Goal: Task Accomplishment & Management: Manage account settings

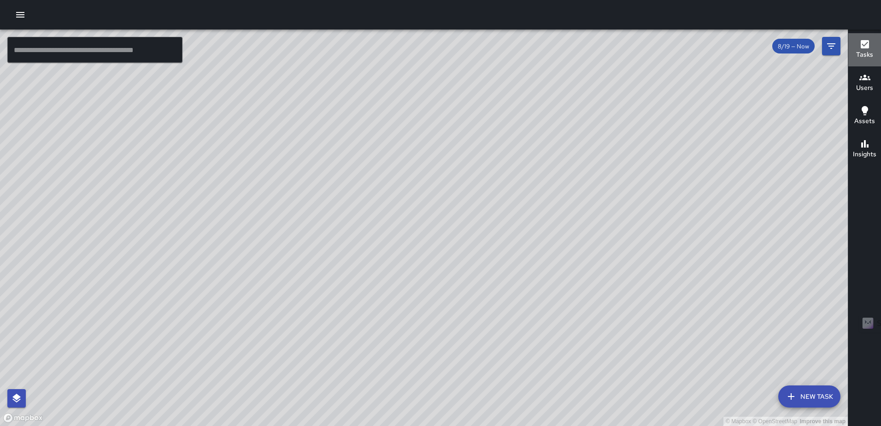
click at [868, 45] on icon "button" at bounding box center [865, 44] width 8 height 8
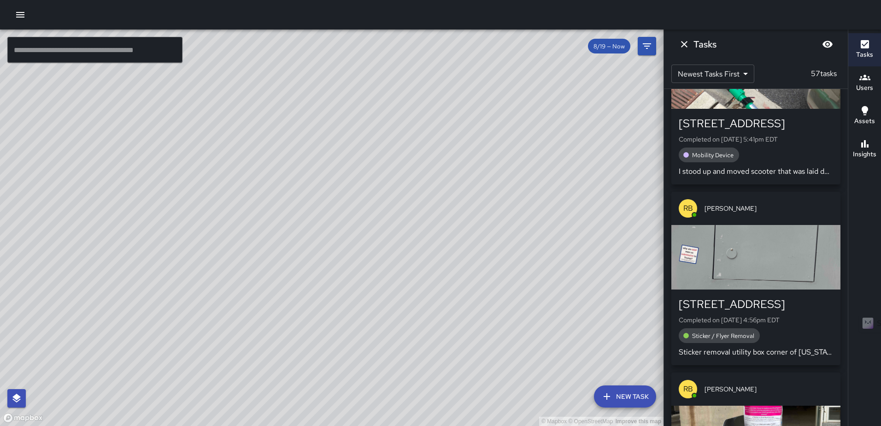
scroll to position [92, 0]
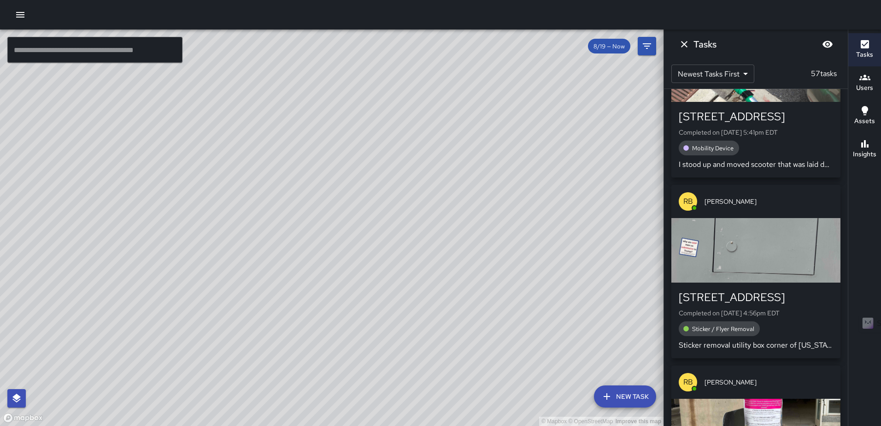
click at [786, 252] on div "button" at bounding box center [755, 250] width 169 height 64
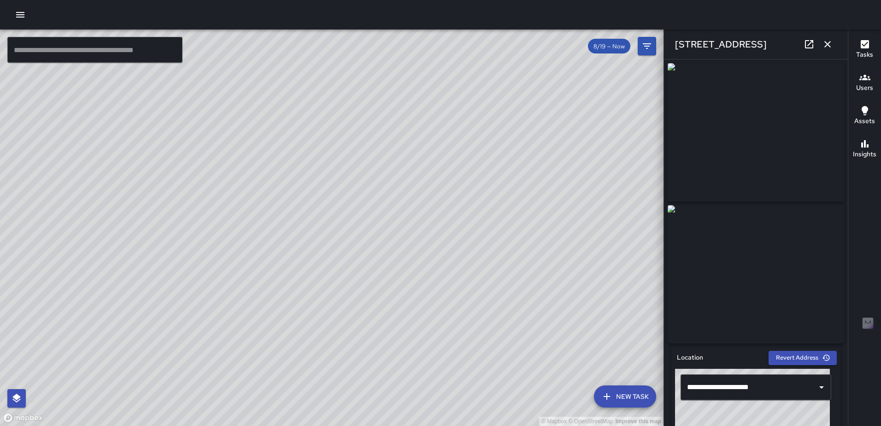
click at [834, 44] on button "button" at bounding box center [827, 44] width 18 height 18
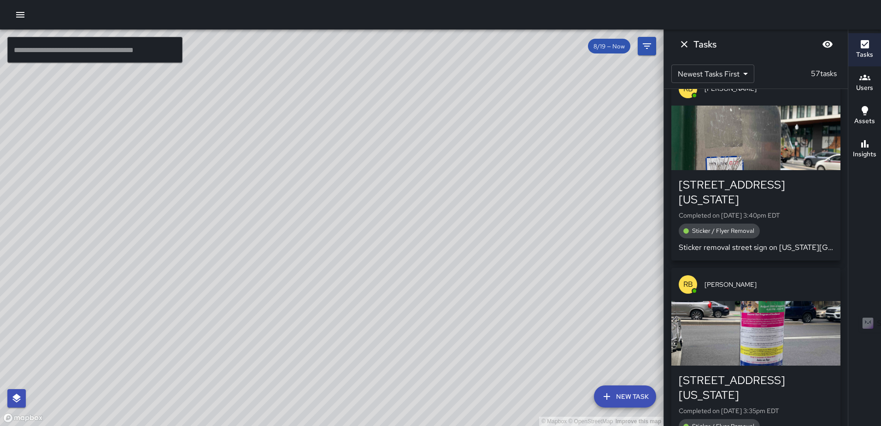
scroll to position [2764, 0]
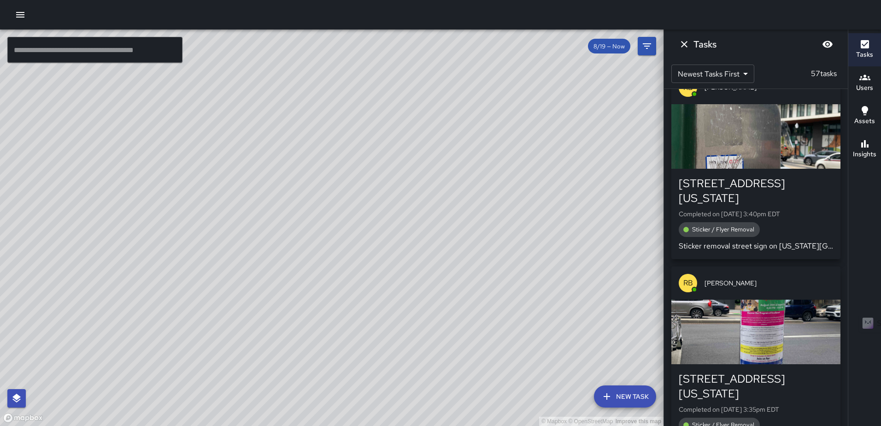
click at [776, 143] on div "button" at bounding box center [755, 136] width 169 height 64
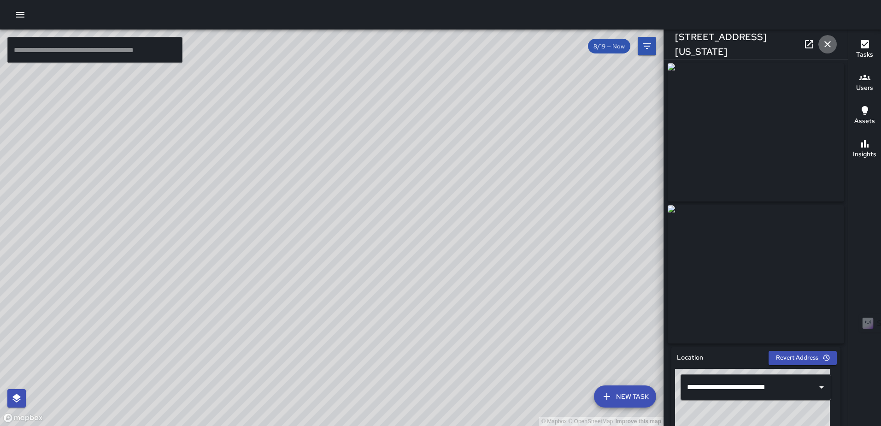
click at [824, 42] on icon "button" at bounding box center [827, 44] width 11 height 11
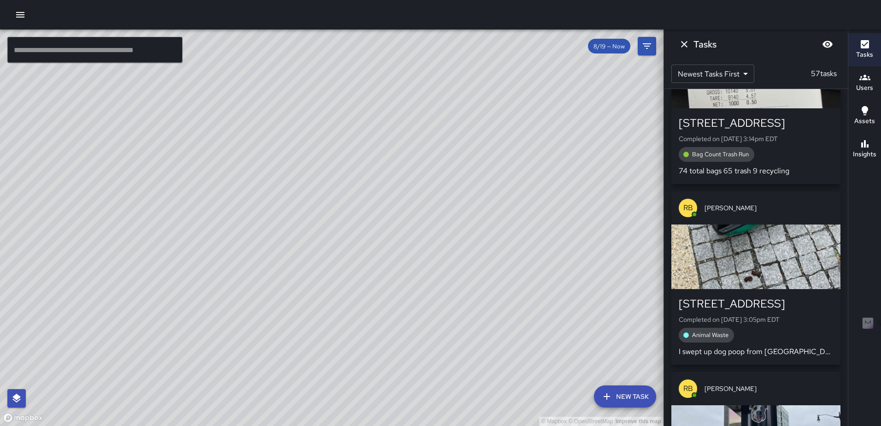
scroll to position [3501, 0]
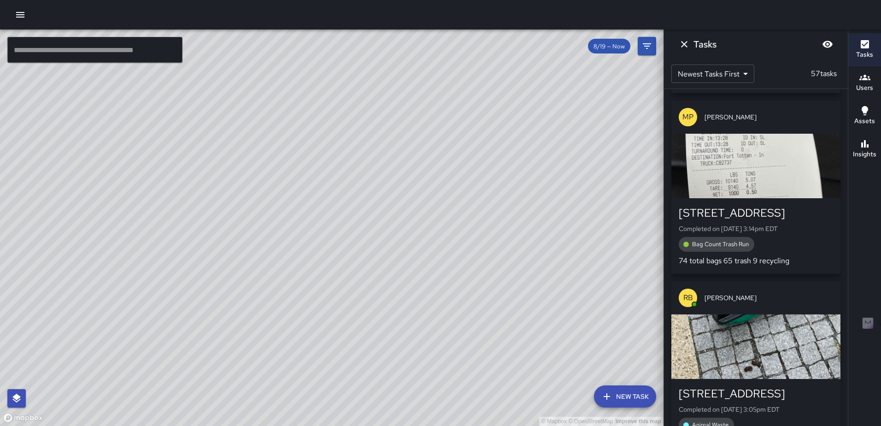
click at [718, 180] on div "button" at bounding box center [755, 166] width 169 height 64
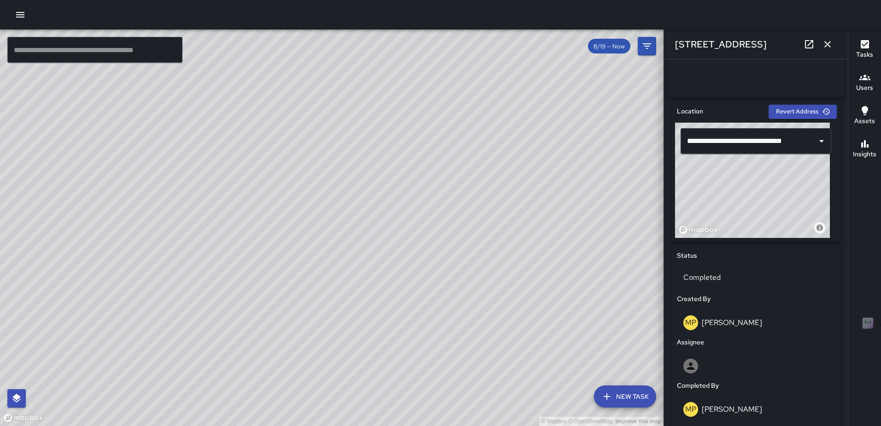
scroll to position [0, 0]
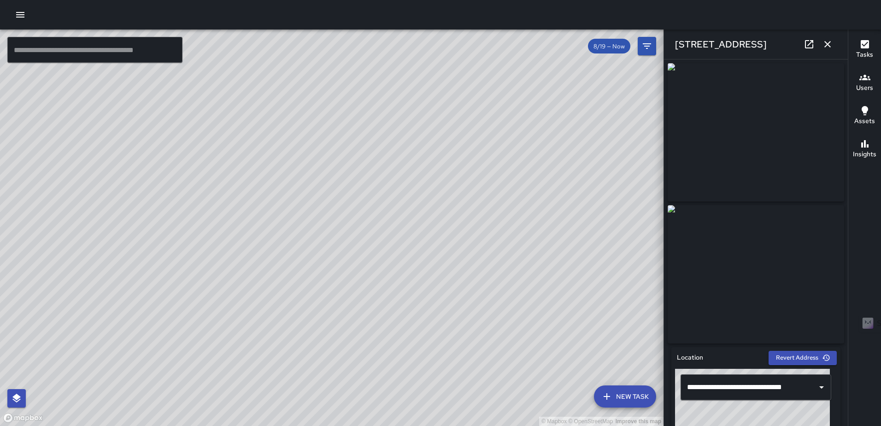
click at [829, 43] on icon "button" at bounding box center [827, 44] width 6 height 6
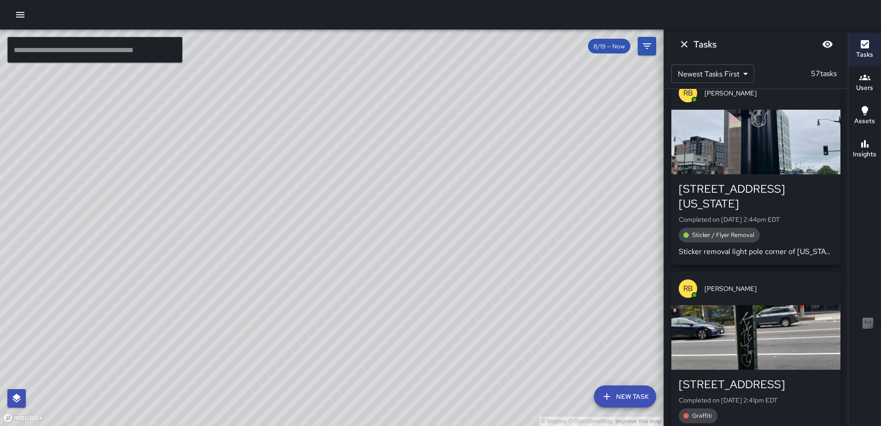
scroll to position [3870, 0]
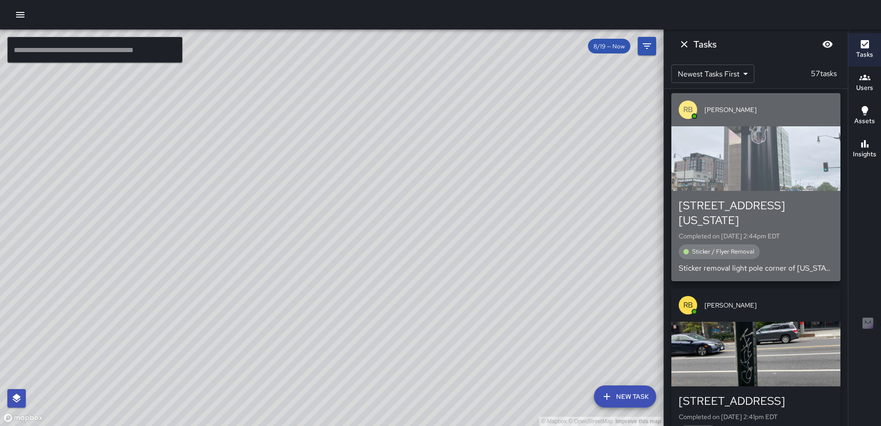
click at [772, 185] on div "button" at bounding box center [755, 158] width 169 height 64
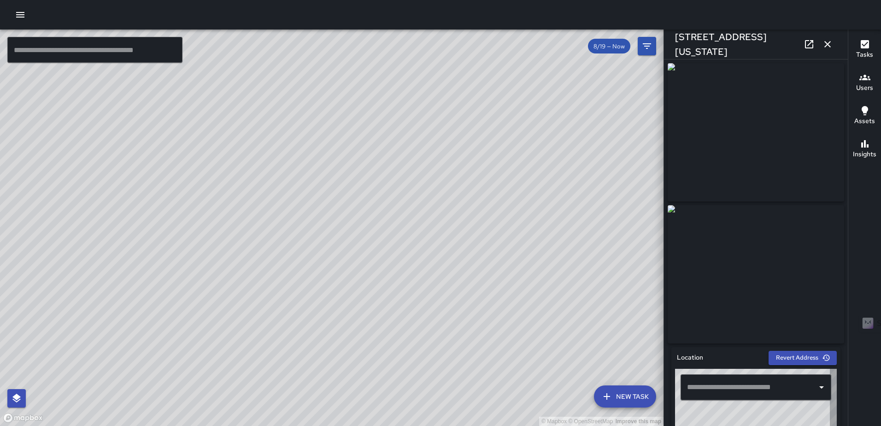
type input "**********"
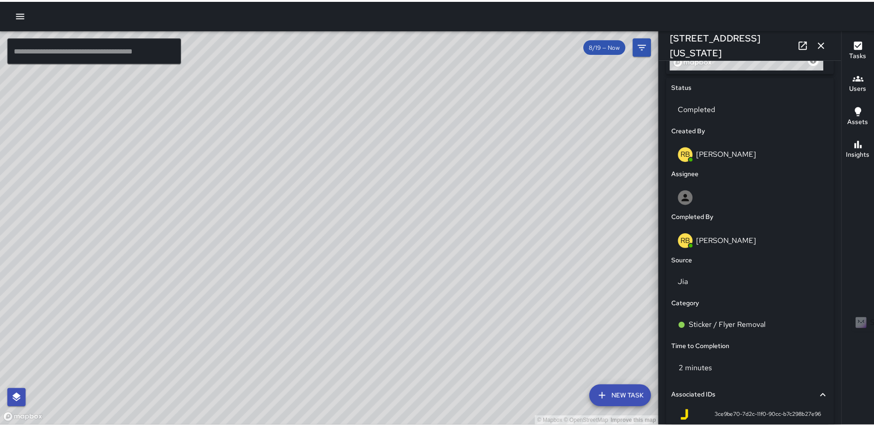
scroll to position [536, 0]
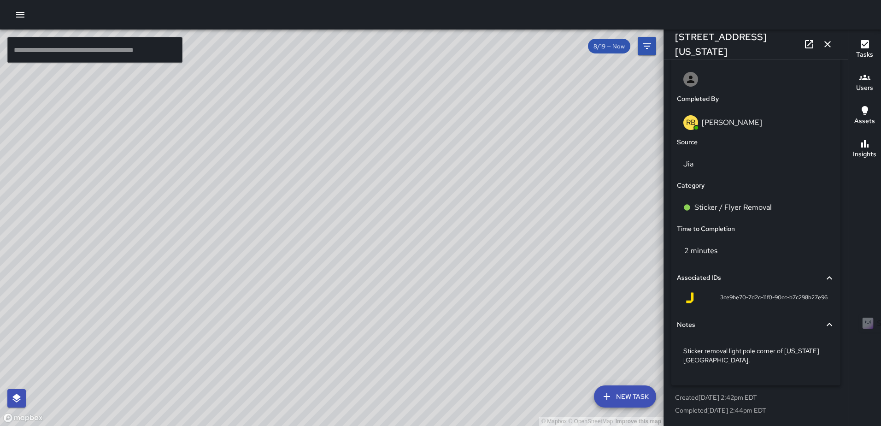
click at [830, 41] on icon "button" at bounding box center [827, 44] width 6 height 6
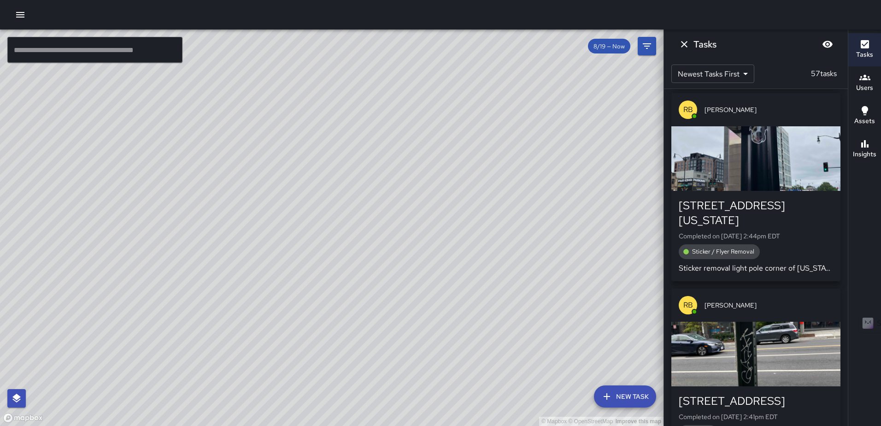
click at [25, 18] on icon "button" at bounding box center [20, 14] width 11 height 11
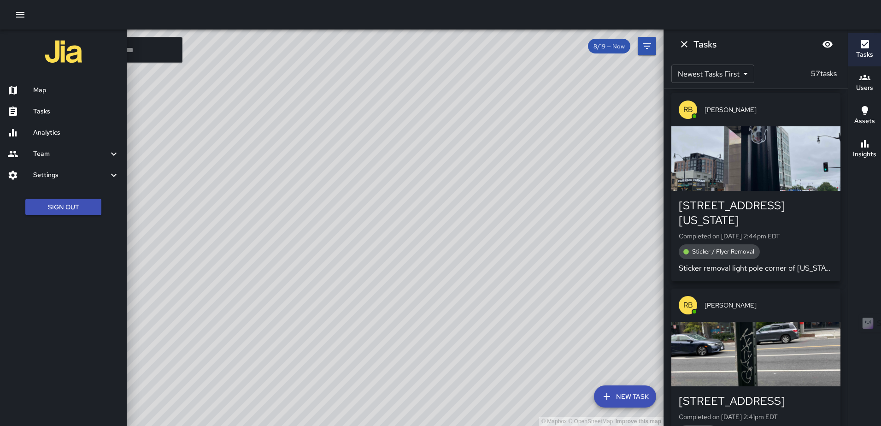
click at [53, 115] on h6 "Tasks" at bounding box center [76, 111] width 86 height 10
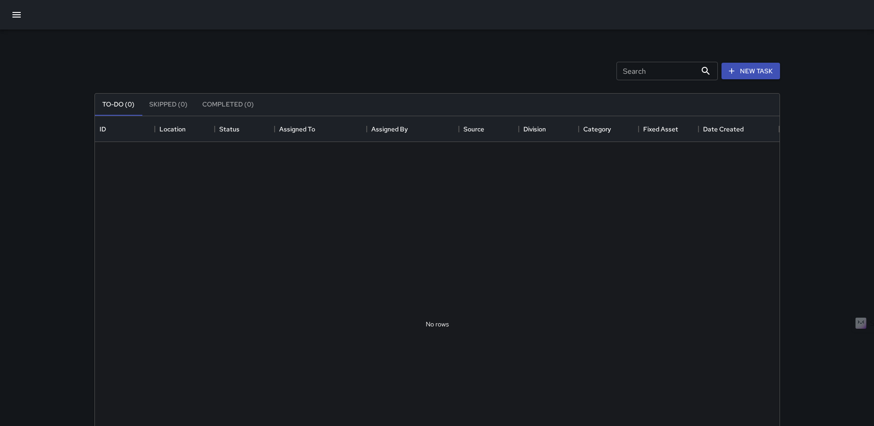
scroll to position [383, 678]
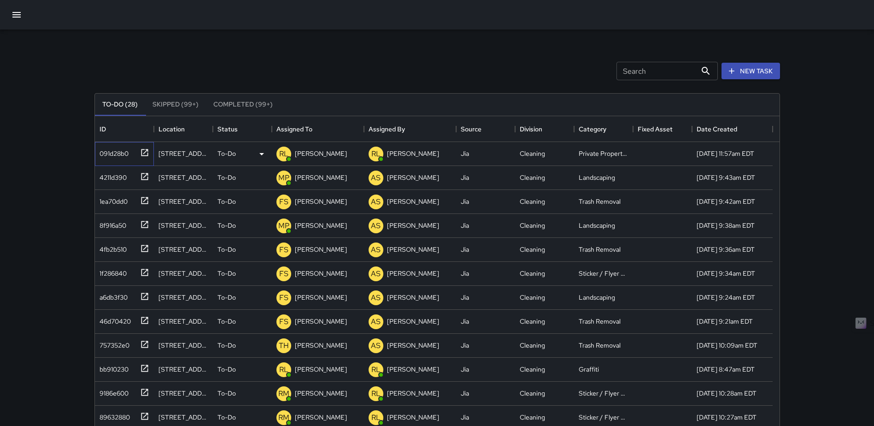
click at [142, 151] on icon at bounding box center [144, 152] width 9 height 9
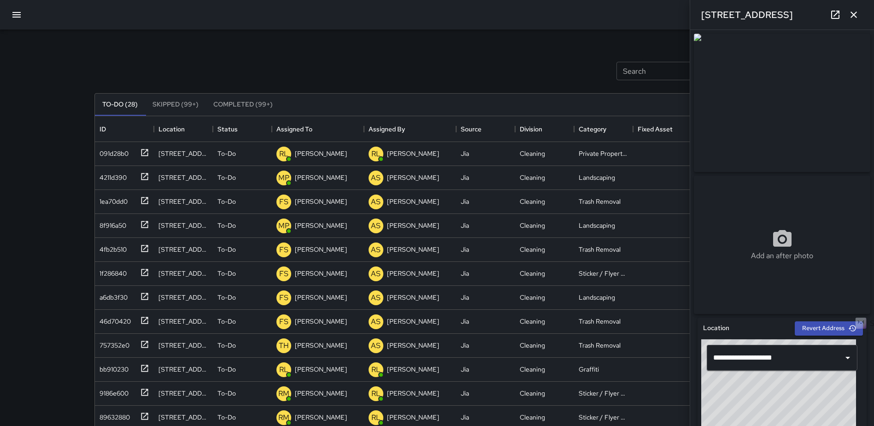
click at [853, 16] on icon "button" at bounding box center [853, 14] width 11 height 11
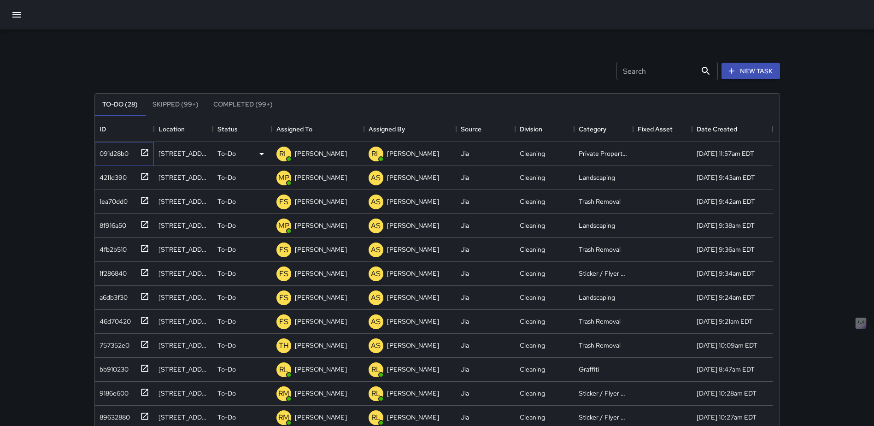
click at [140, 147] on div at bounding box center [142, 151] width 13 height 15
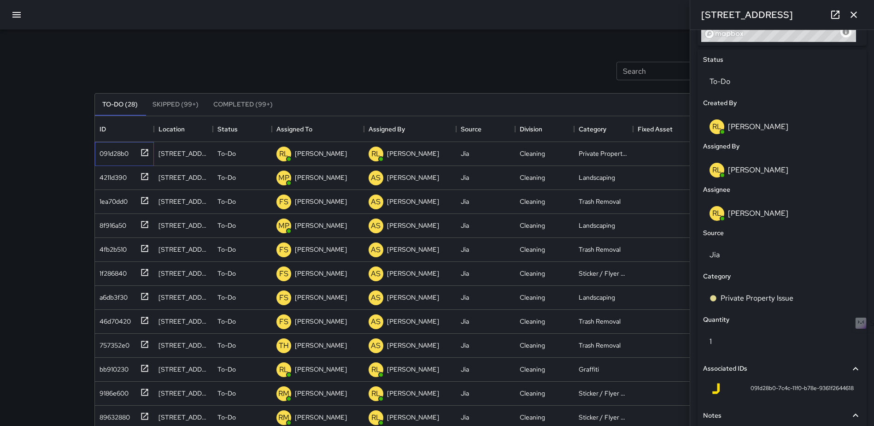
scroll to position [485, 0]
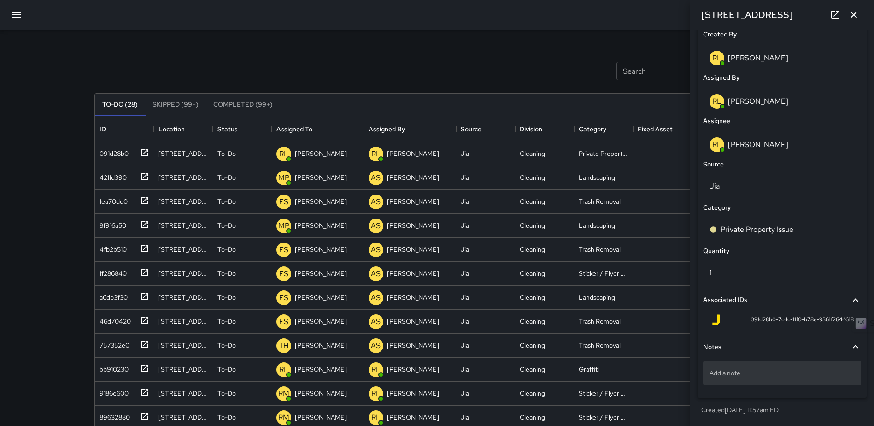
click at [759, 372] on p "Add a note" at bounding box center [781, 372] width 145 height 9
type textarea "**********"
click at [850, 12] on icon "button" at bounding box center [853, 14] width 11 height 11
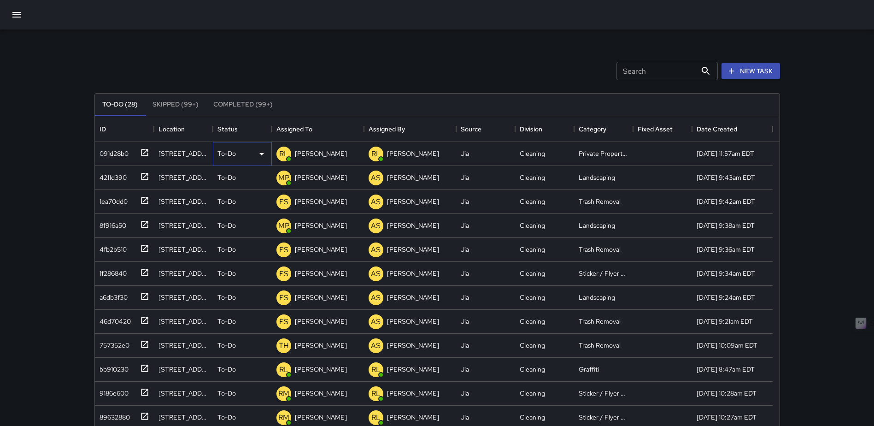
click at [232, 155] on p "To-Do" at bounding box center [226, 153] width 18 height 9
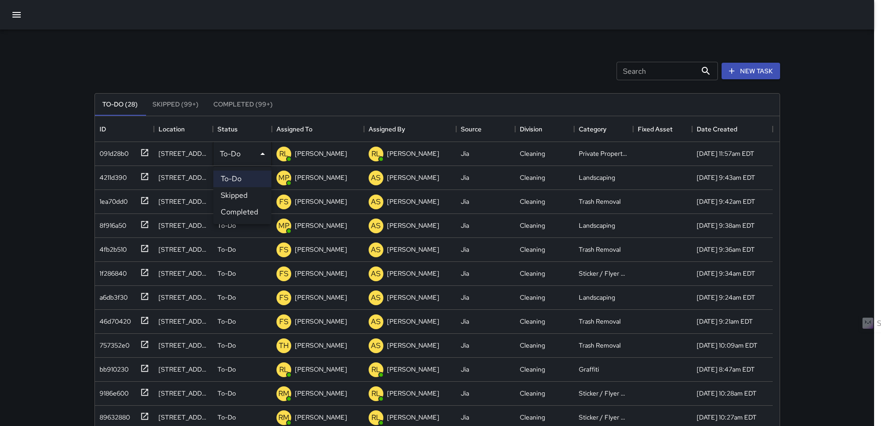
click at [244, 206] on li "Completed" at bounding box center [242, 212] width 58 height 17
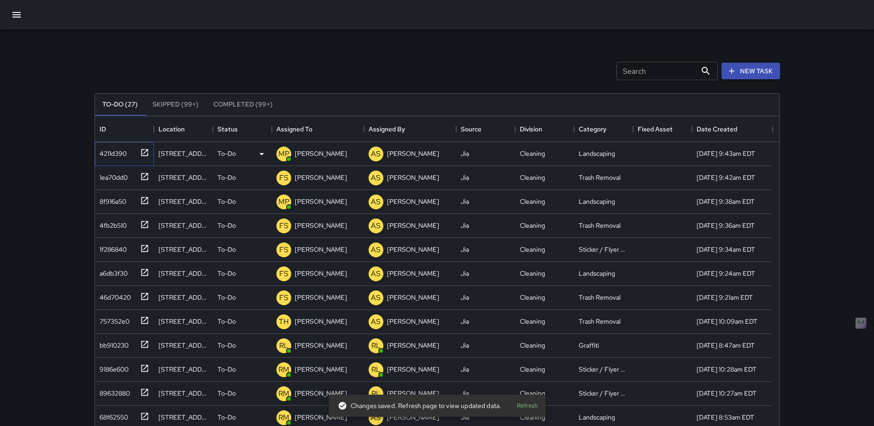
click at [142, 148] on icon at bounding box center [144, 152] width 9 height 9
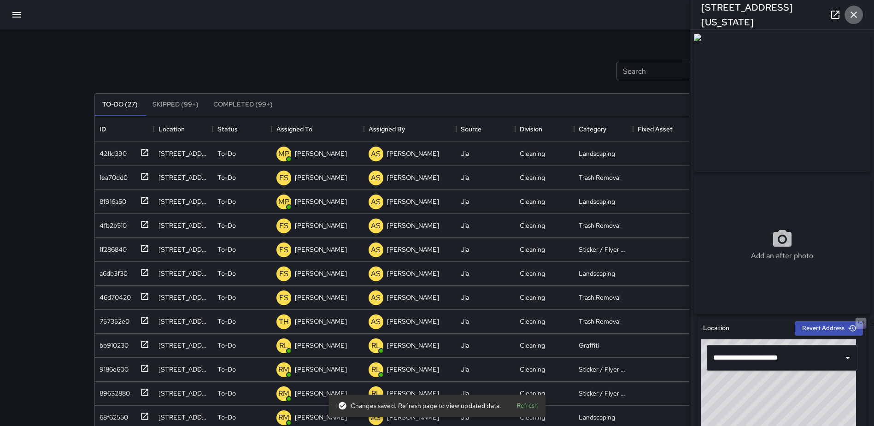
click at [850, 16] on icon "button" at bounding box center [853, 14] width 11 height 11
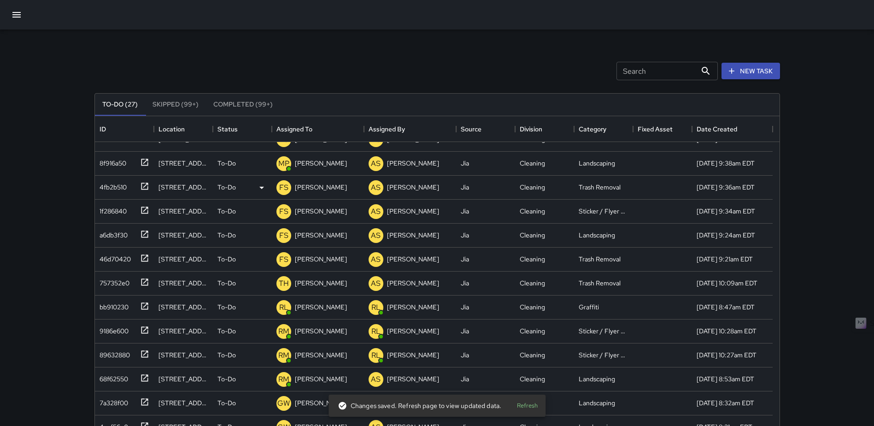
scroll to position [92, 0]
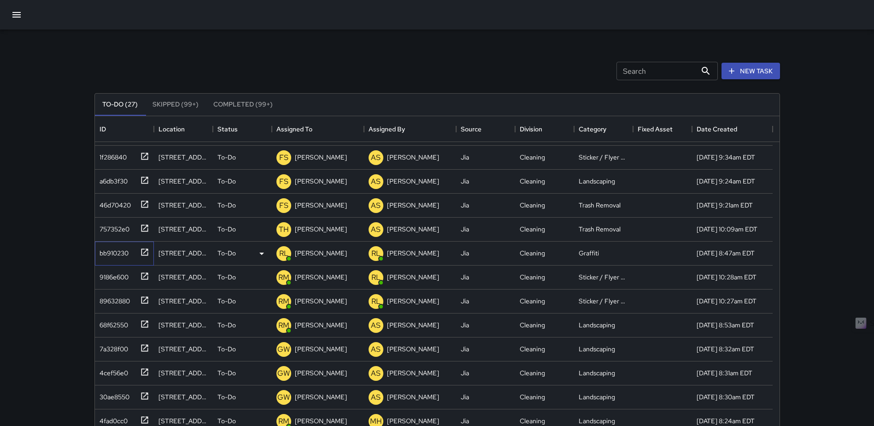
click at [143, 249] on icon at bounding box center [144, 251] width 7 height 7
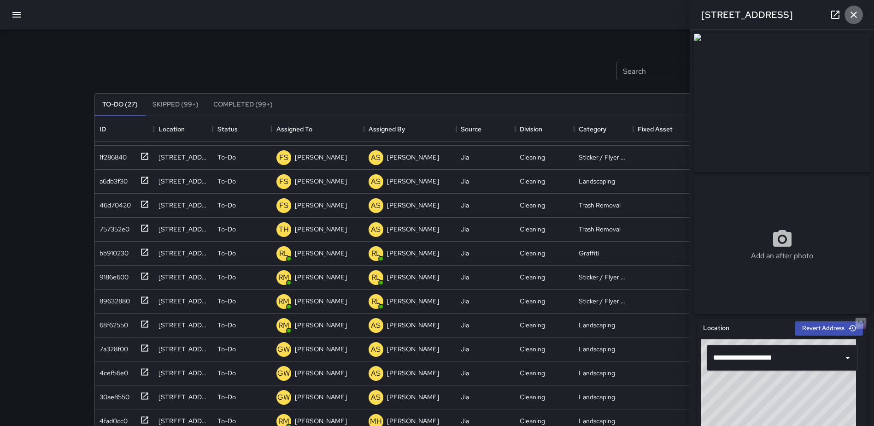
click at [845, 15] on button "button" at bounding box center [853, 15] width 18 height 18
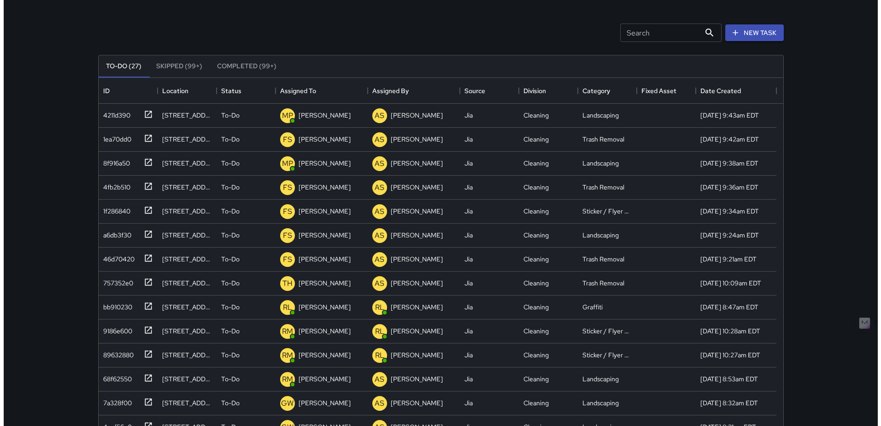
scroll to position [0, 0]
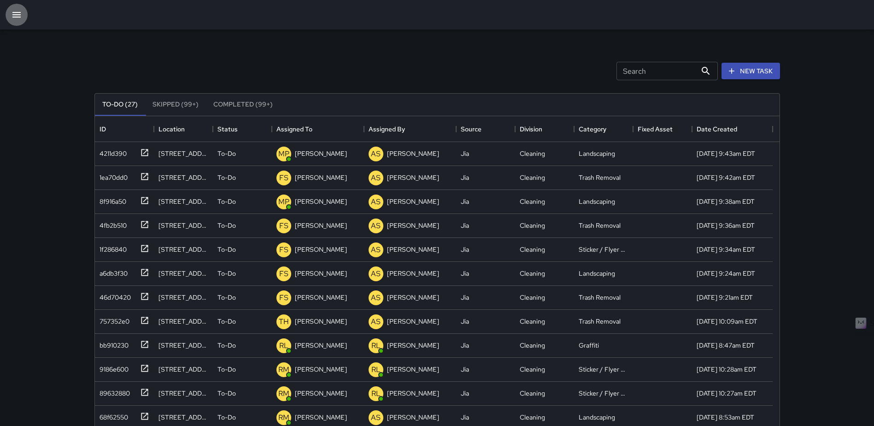
click at [18, 18] on icon "button" at bounding box center [16, 14] width 11 height 11
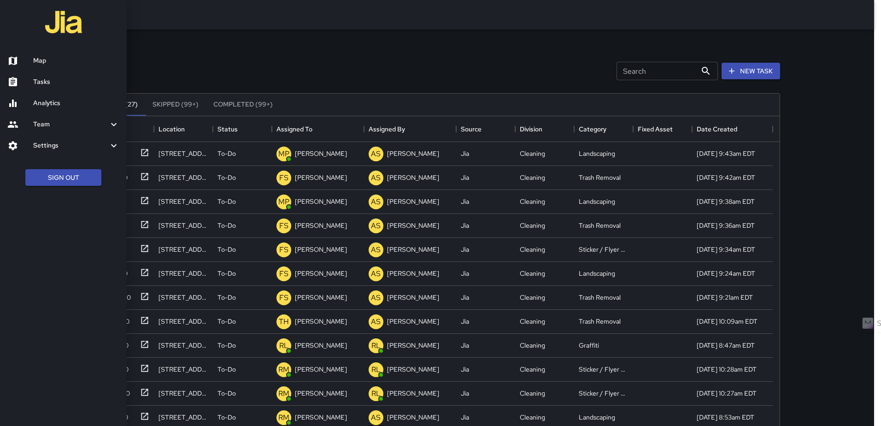
click at [37, 60] on h6 "Map" at bounding box center [76, 61] width 86 height 10
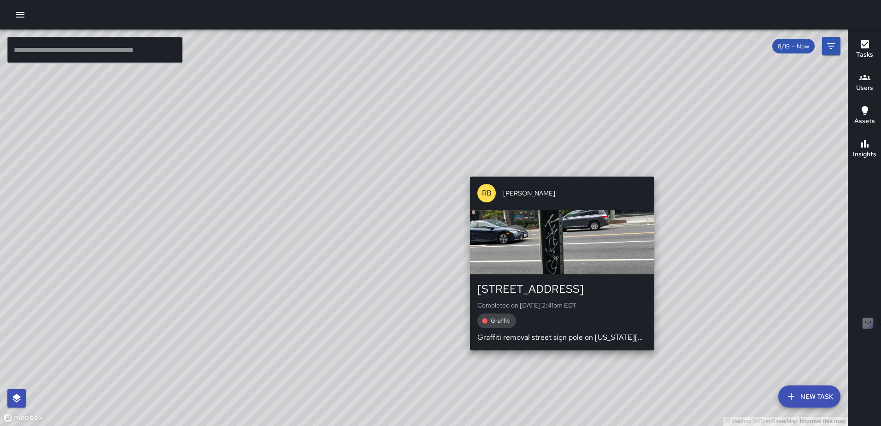
click at [557, 170] on div "© Mapbox © OpenStreetMap Improve this map RB [PERSON_NAME] [STREET_ADDRESS] Com…" at bounding box center [424, 227] width 848 height 396
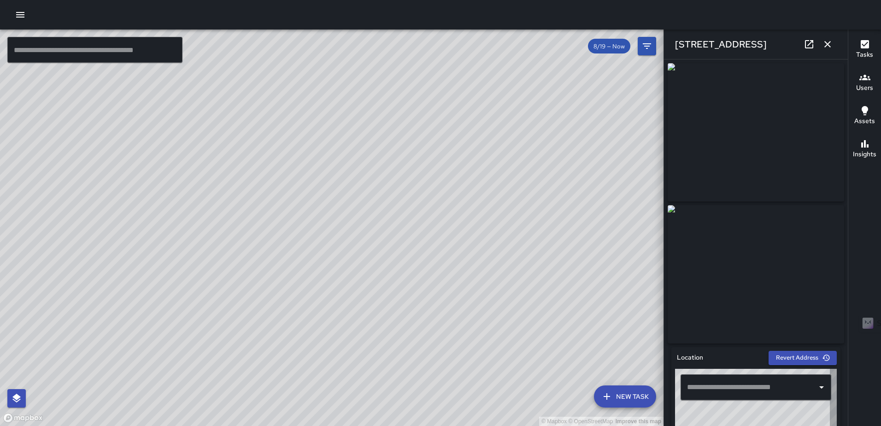
type input "**********"
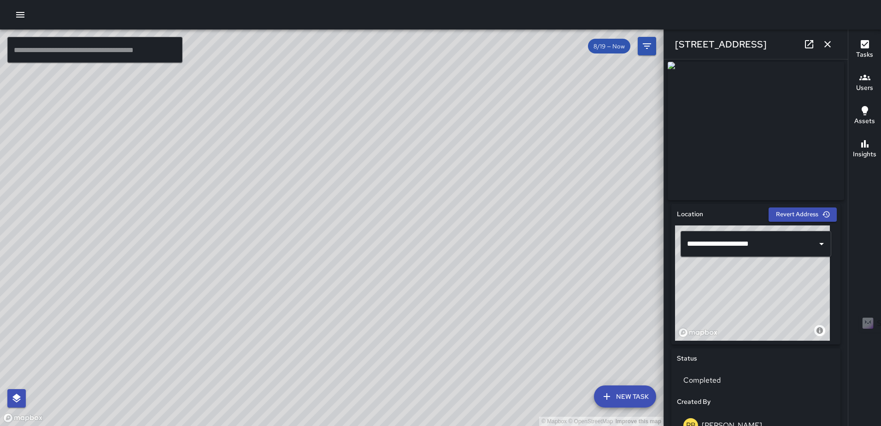
scroll to position [138, 0]
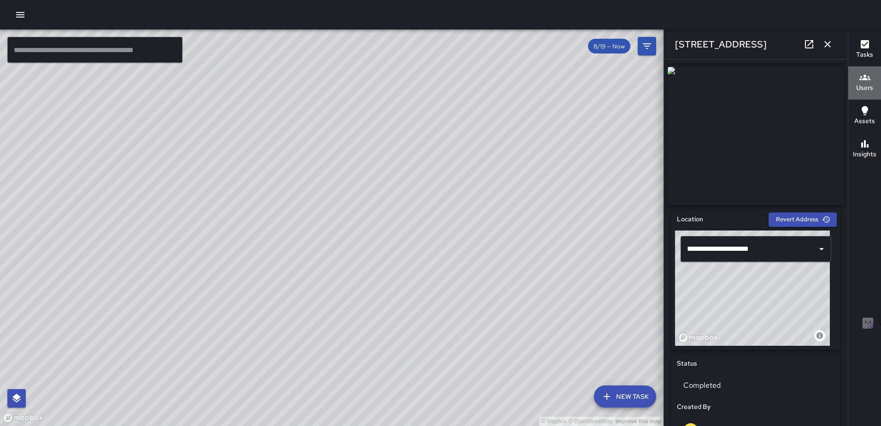
click at [865, 82] on icon "button" at bounding box center [864, 77] width 11 height 11
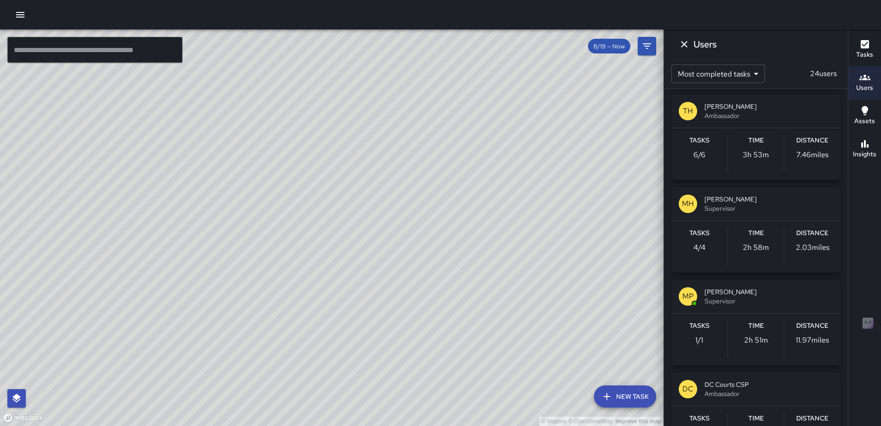
scroll to position [0, 0]
click at [683, 41] on icon "Dismiss" at bounding box center [684, 44] width 11 height 11
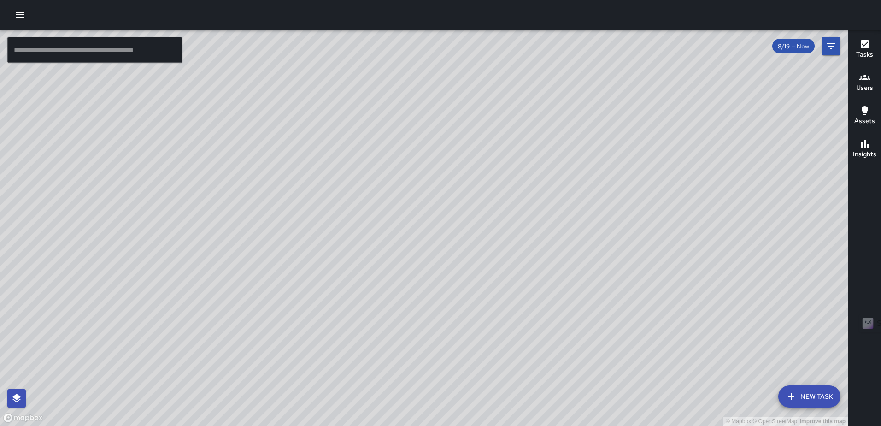
drag, startPoint x: 514, startPoint y: 351, endPoint x: 556, endPoint y: 164, distance: 192.0
click at [556, 165] on div "© Mapbox © OpenStreetMap Improve this map" at bounding box center [424, 227] width 848 height 396
drag, startPoint x: 564, startPoint y: 246, endPoint x: 668, endPoint y: 311, distance: 123.1
click at [668, 311] on div "© Mapbox © OpenStreetMap Improve this map" at bounding box center [424, 227] width 848 height 396
